Goal: Find specific page/section: Find specific page/section

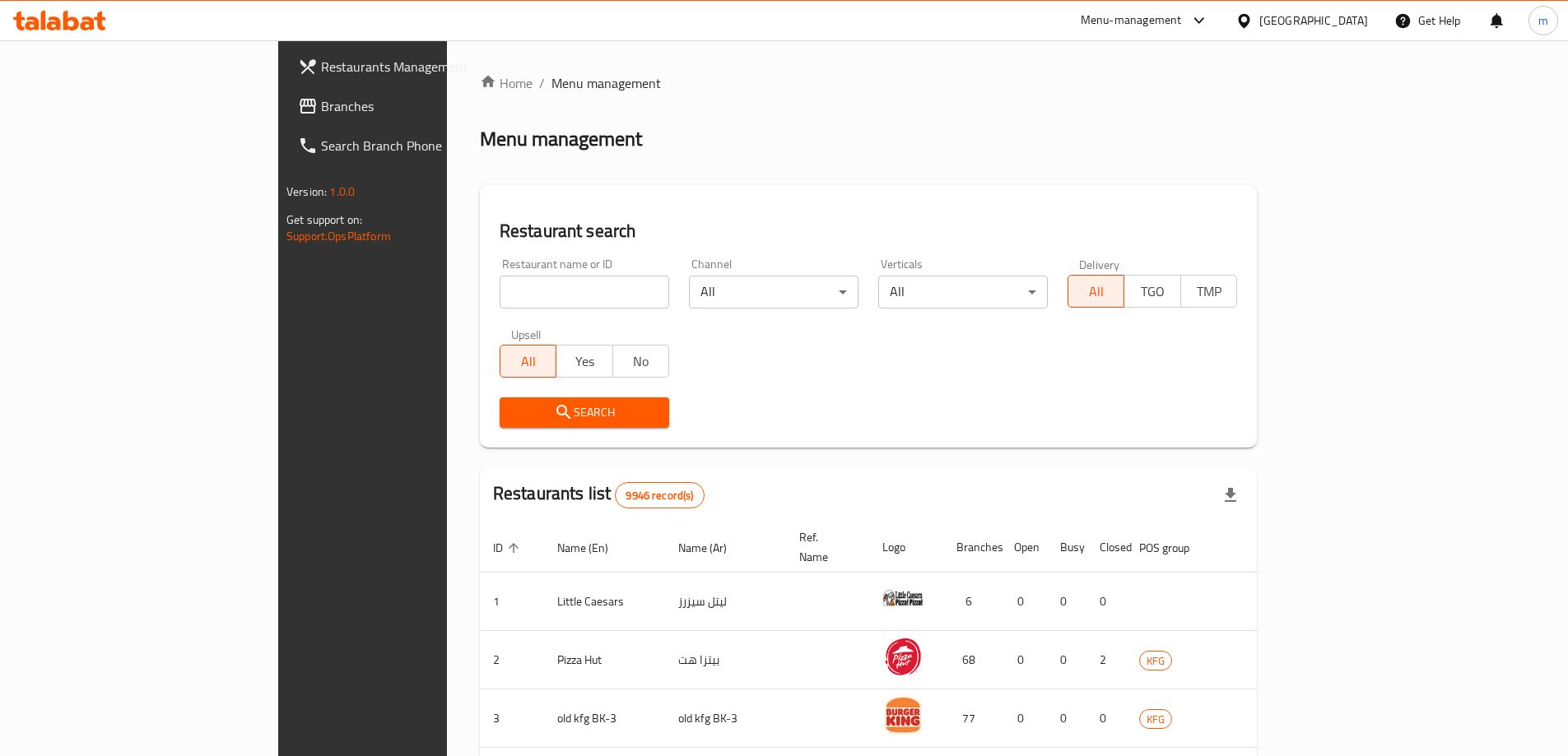
click at [1260, 19] on div at bounding box center [1247, 21] width 24 height 18
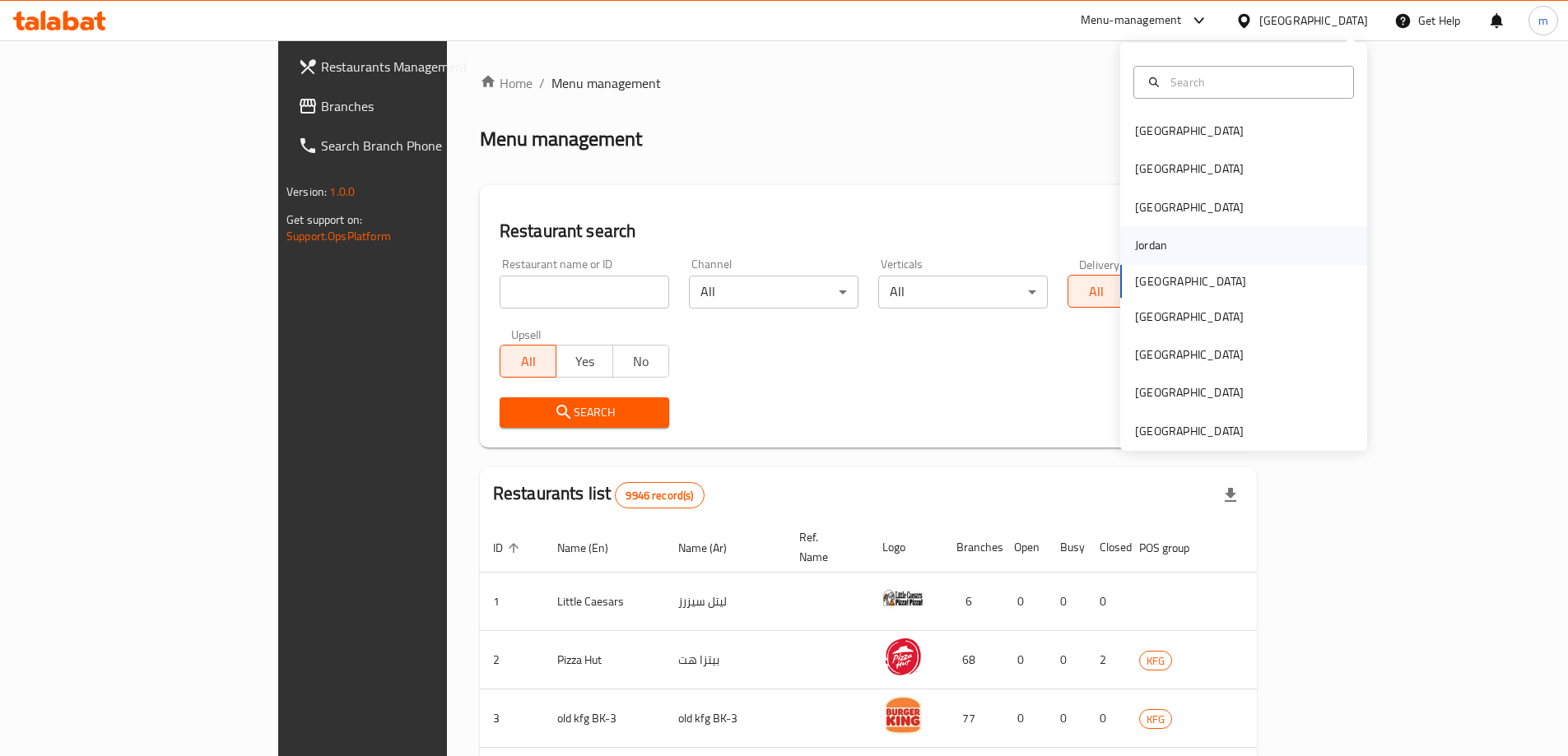
click at [1166, 253] on div "Jordan" at bounding box center [1151, 245] width 58 height 37
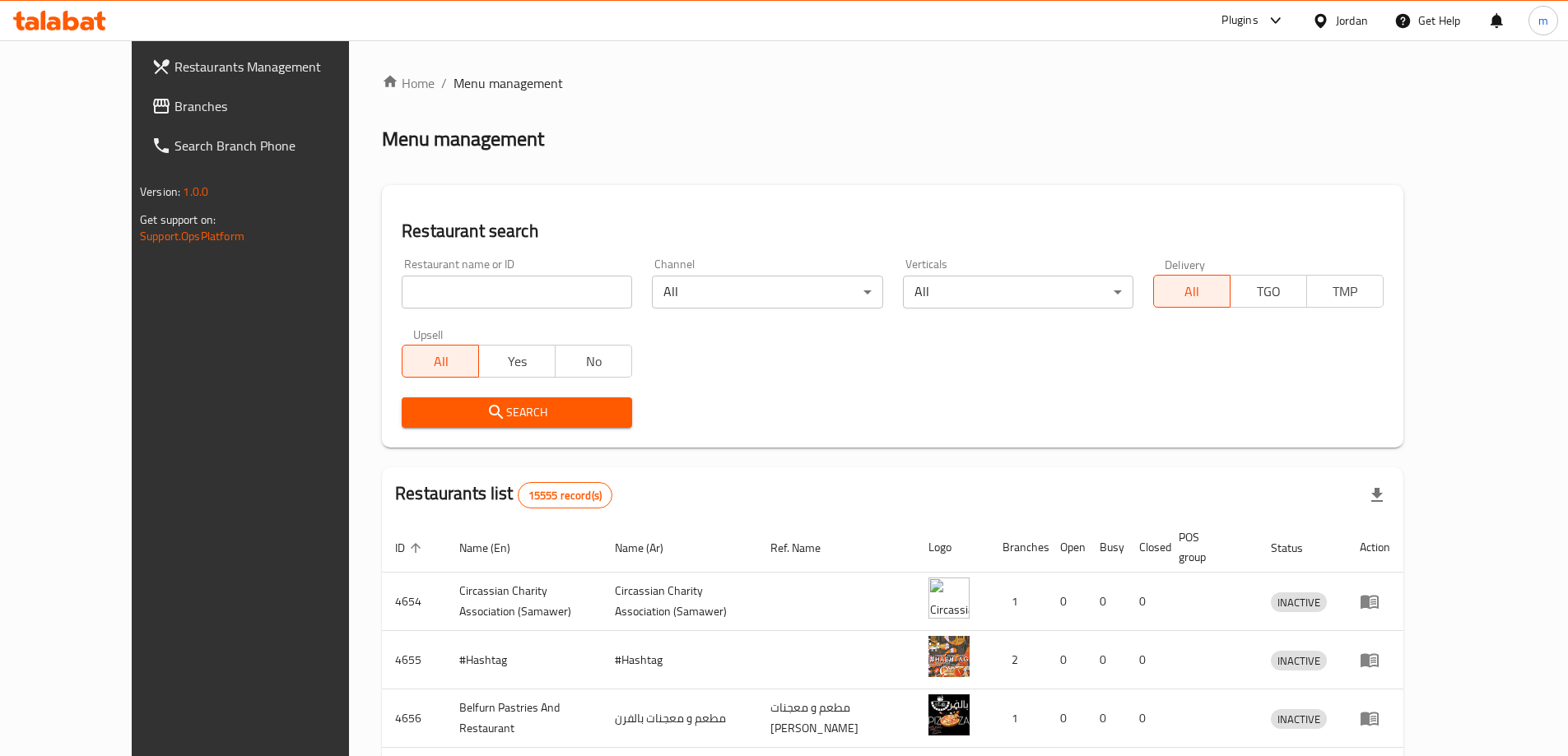
click at [92, 22] on icon at bounding box center [88, 23] width 14 height 14
